Goal: Navigation & Orientation: Find specific page/section

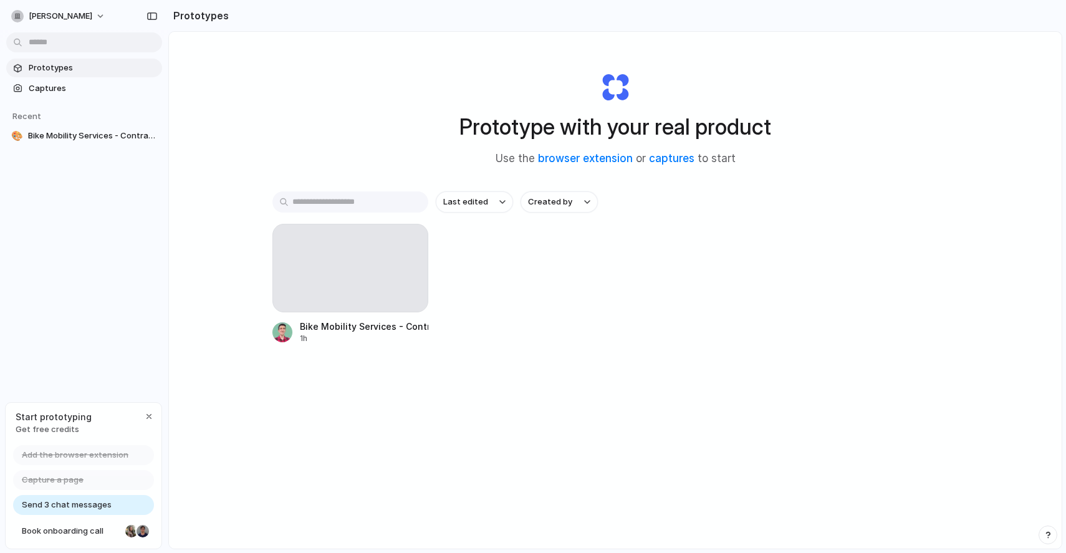
click at [515, 85] on div "Prototype with your real product Use the browser extension or captures to start" at bounding box center [615, 114] width 499 height 135
